Goal: Transaction & Acquisition: Subscribe to service/newsletter

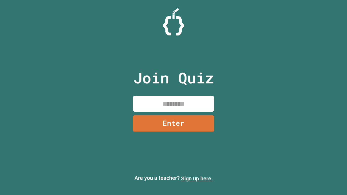
click at [197, 178] on link "Sign up here." at bounding box center [197, 178] width 32 height 6
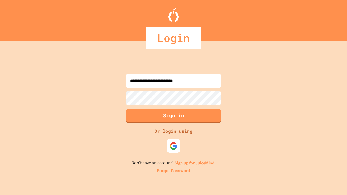
type input "**********"
